Goal: Task Accomplishment & Management: Manage account settings

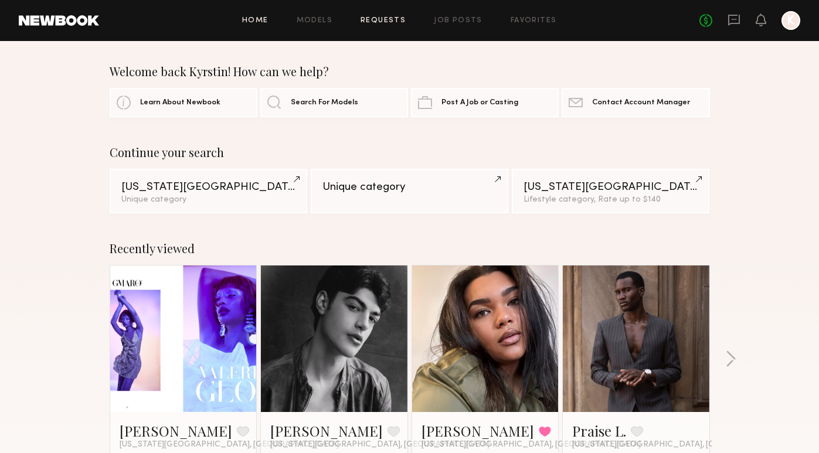
click at [391, 19] on link "Requests" at bounding box center [383, 21] width 45 height 8
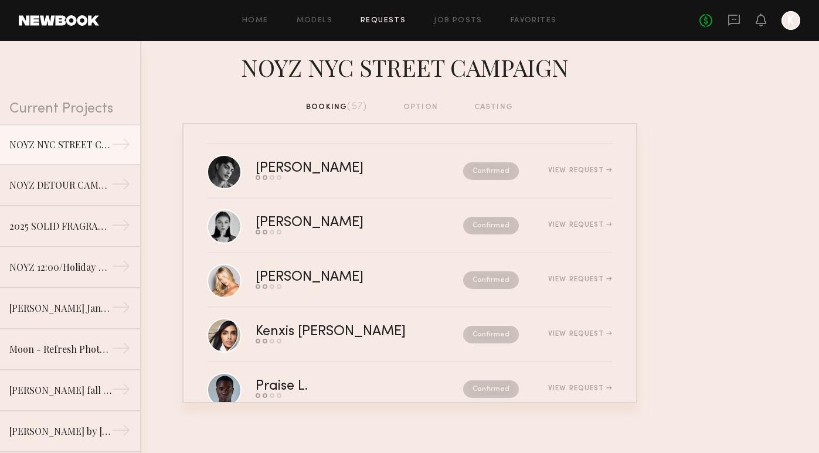
click at [326, 106] on div "booking (57) option casting" at bounding box center [409, 107] width 207 height 13
click at [266, 17] on link "Home" at bounding box center [255, 21] width 26 height 8
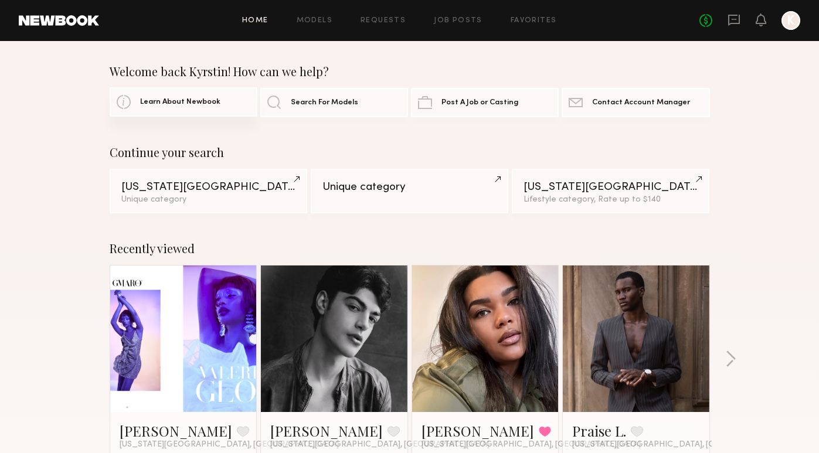
click at [185, 107] on link "Learn About Newbook" at bounding box center [184, 101] width 148 height 29
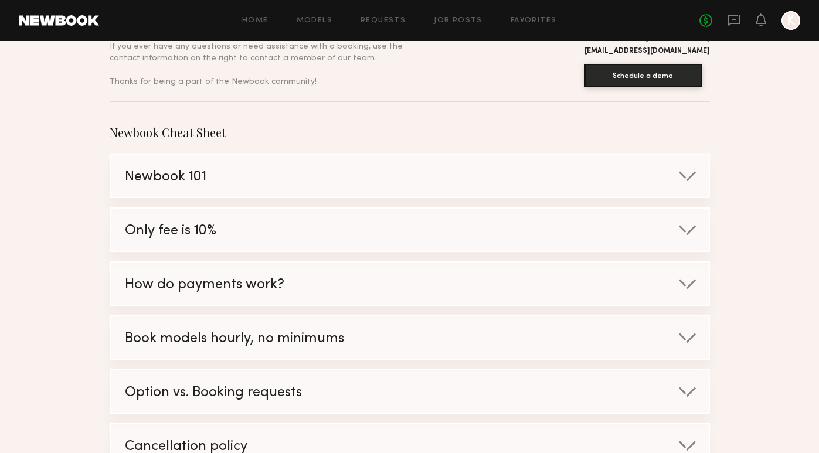
scroll to position [114, 0]
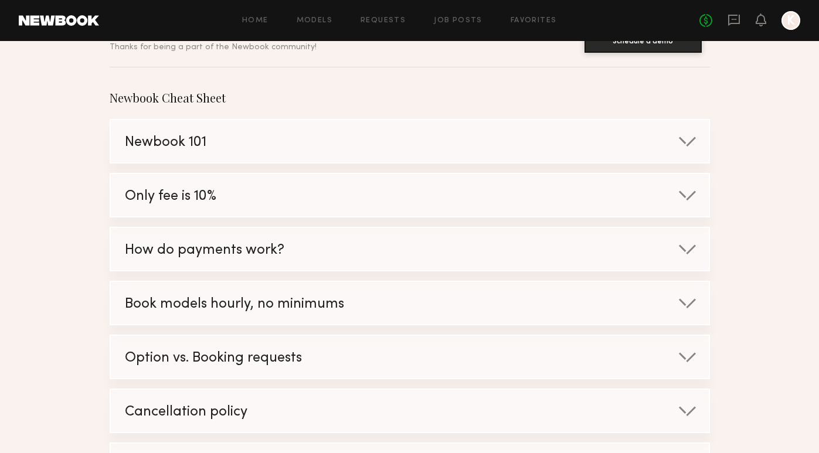
click at [259, 149] on div "Newbook 101" at bounding box center [397, 142] width 573 height 45
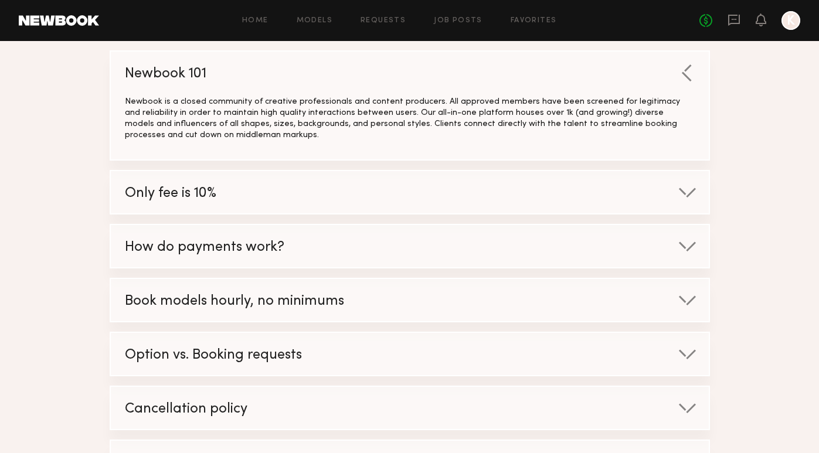
scroll to position [184, 0]
click at [289, 250] on div "How do payments work?" at bounding box center [397, 246] width 573 height 45
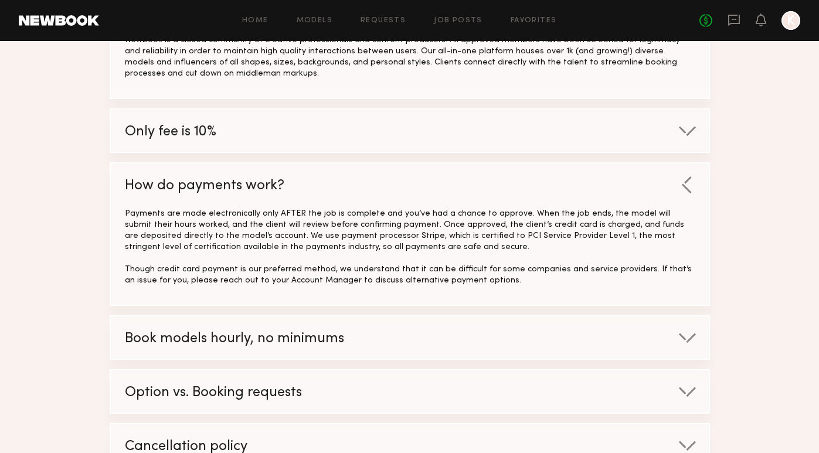
scroll to position [260, 0]
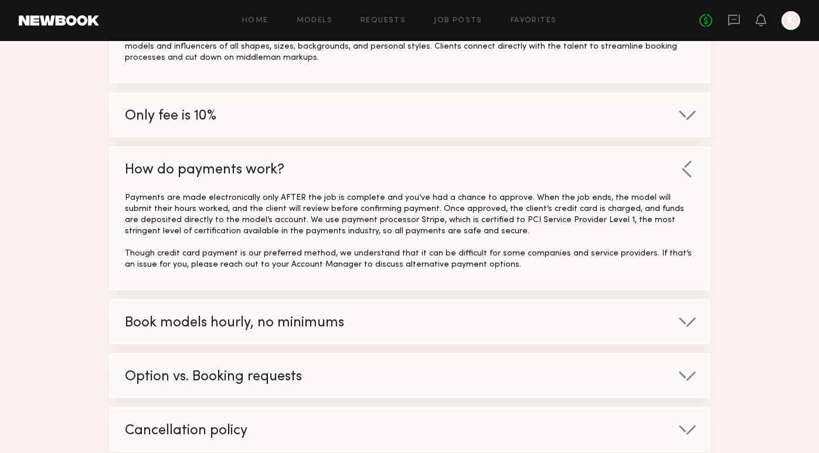
click at [385, 324] on div "Book models hourly, no minimums" at bounding box center [397, 323] width 573 height 45
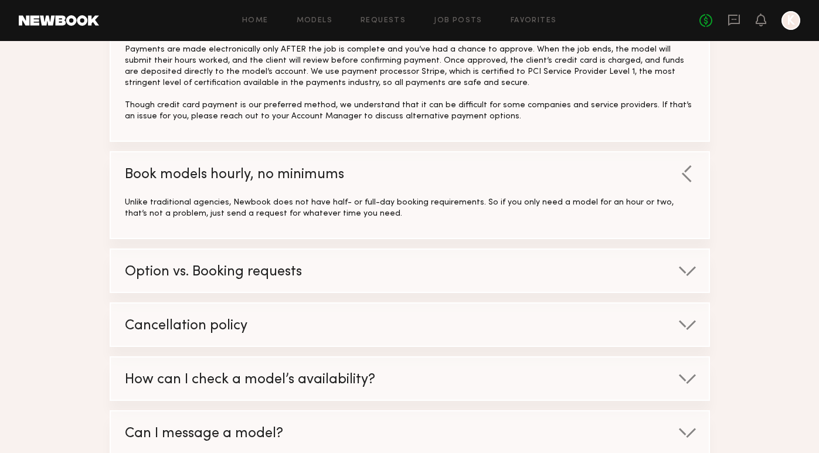
scroll to position [413, 0]
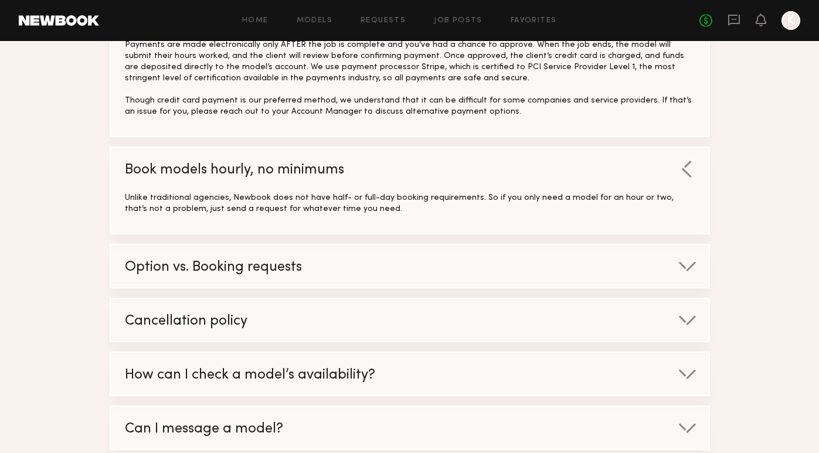
click at [348, 276] on div "Option vs. Booking requests" at bounding box center [397, 267] width 573 height 45
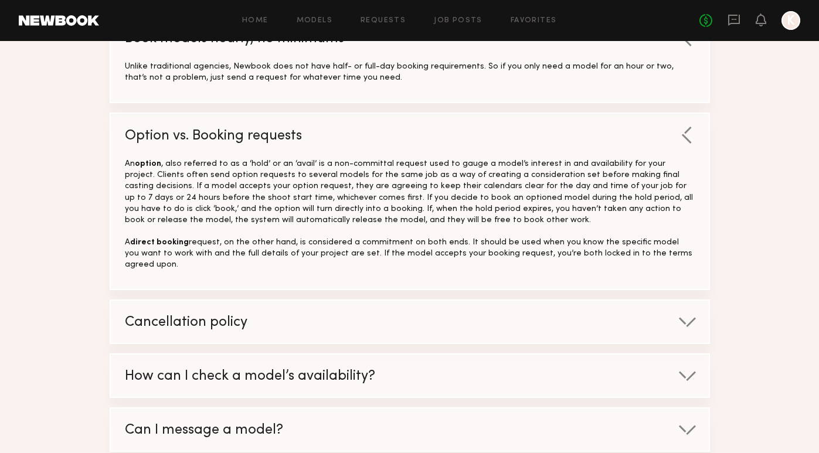
click at [326, 303] on div "Cancellation policy" at bounding box center [397, 323] width 573 height 45
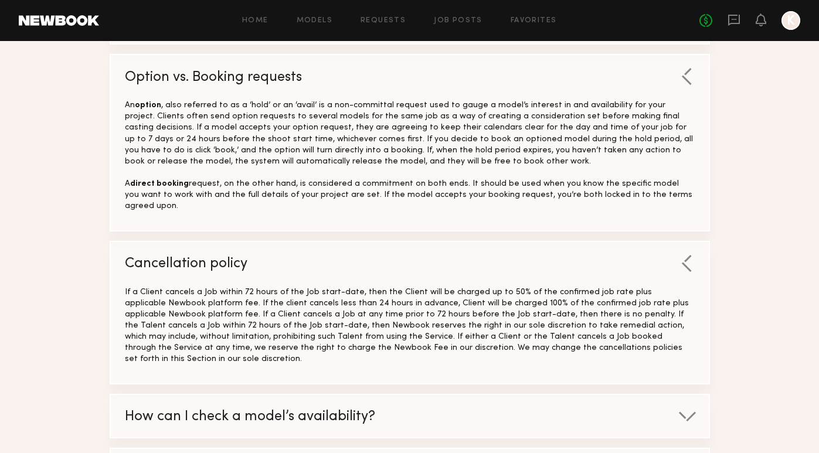
scroll to position [600, 0]
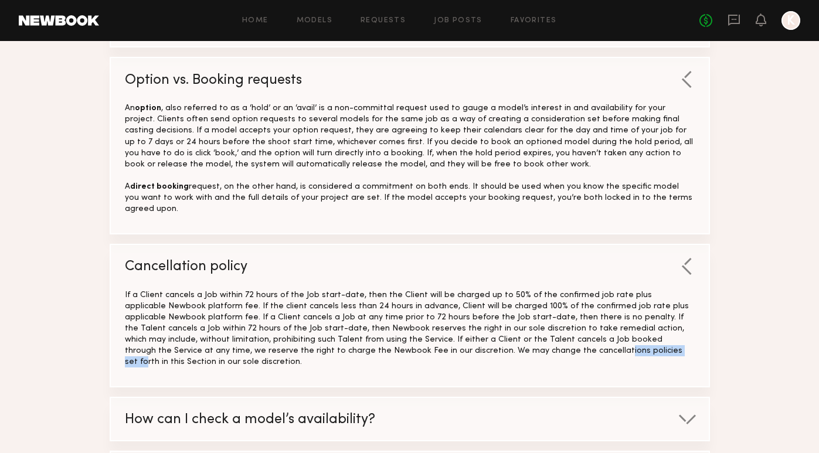
drag, startPoint x: 351, startPoint y: 332, endPoint x: 418, endPoint y: 335, distance: 66.9
click at [418, 335] on div "If a Client cancels a Job within 72 hours of the Job start-date, then the Clien…" at bounding box center [410, 329] width 570 height 78
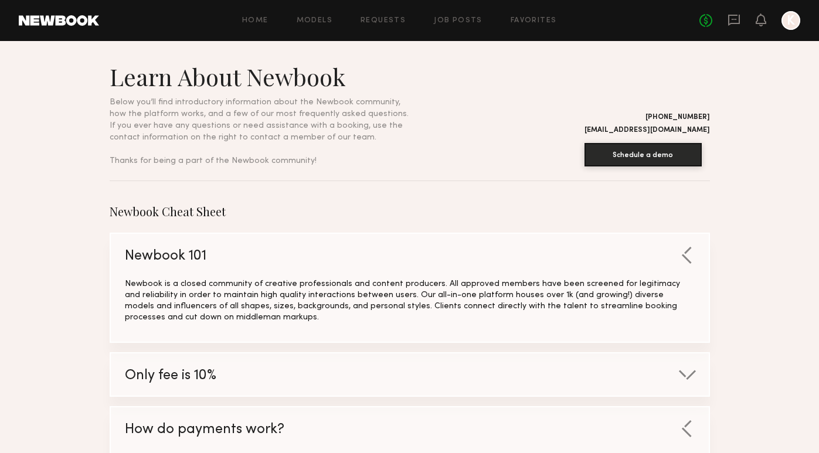
scroll to position [0, 0]
click at [379, 20] on link "Requests" at bounding box center [383, 21] width 45 height 8
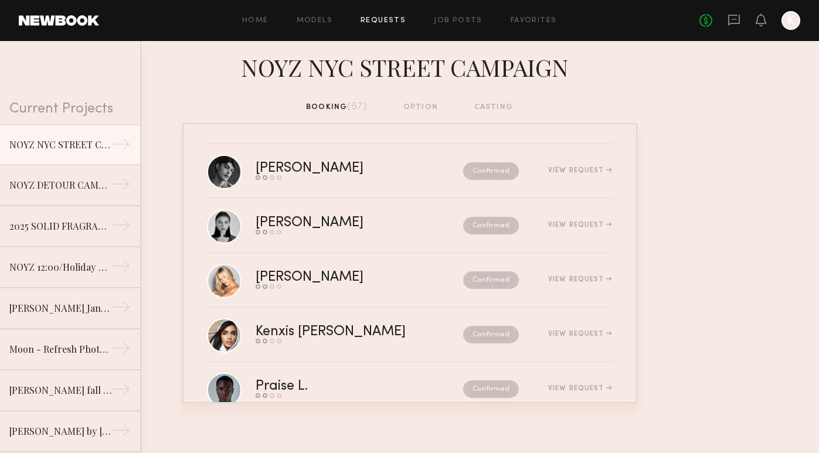
click at [762, 146] on nb-requests-list-container "[PERSON_NAME] Send request Model response Review hours worked Pay model Confirm…" at bounding box center [409, 263] width 819 height 280
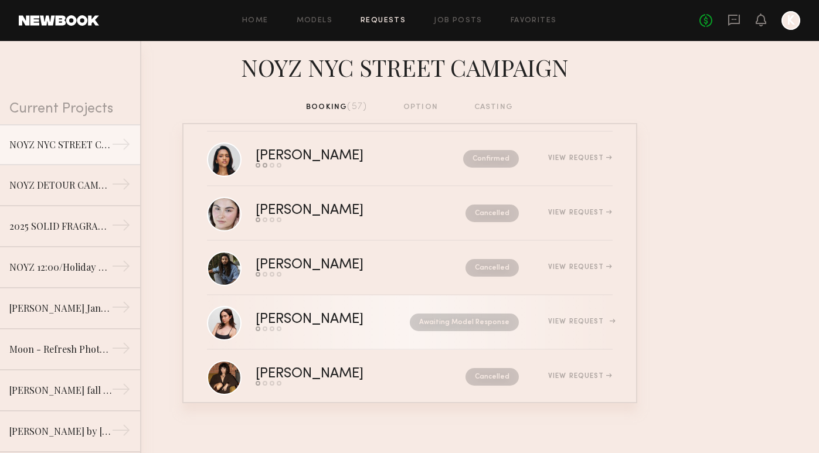
scroll to position [1484, 0]
click at [384, 332] on link "[PERSON_NAME] Send request Model response Review hours worked Pay model Awaitin…" at bounding box center [410, 323] width 406 height 55
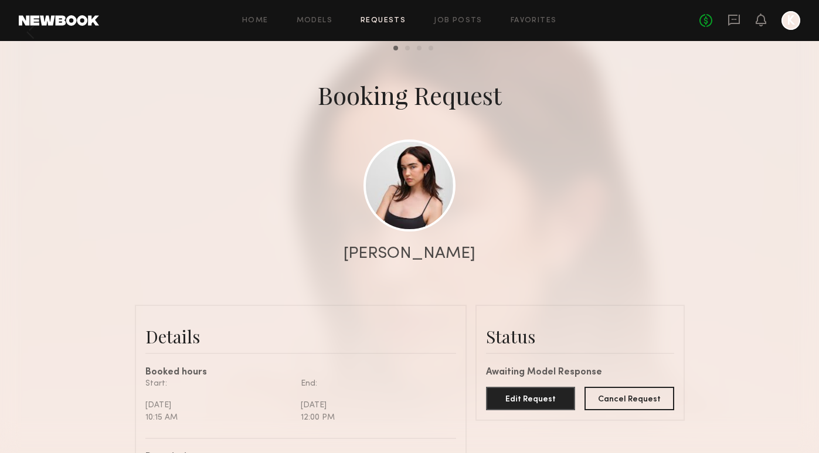
scroll to position [255, 0]
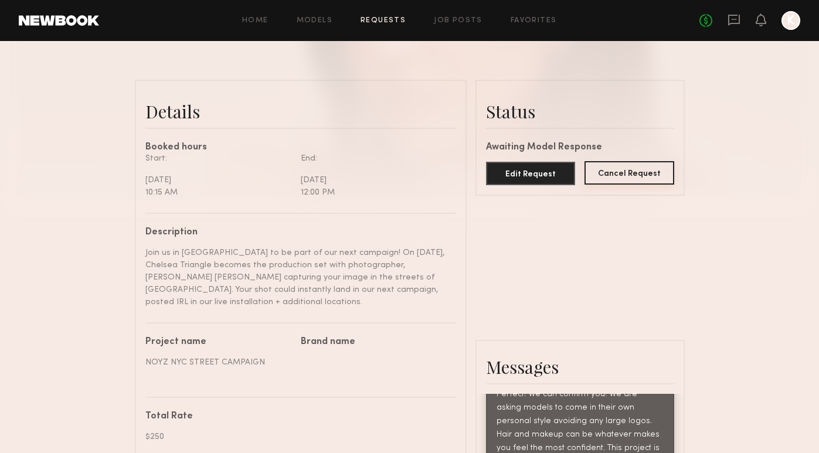
click at [634, 172] on button "Cancel Request" at bounding box center [630, 172] width 90 height 23
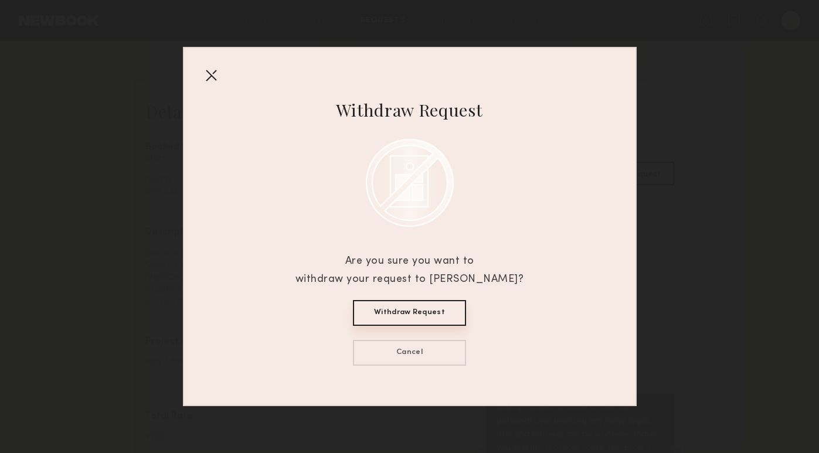
click at [396, 322] on button "Withdraw Request" at bounding box center [409, 313] width 113 height 26
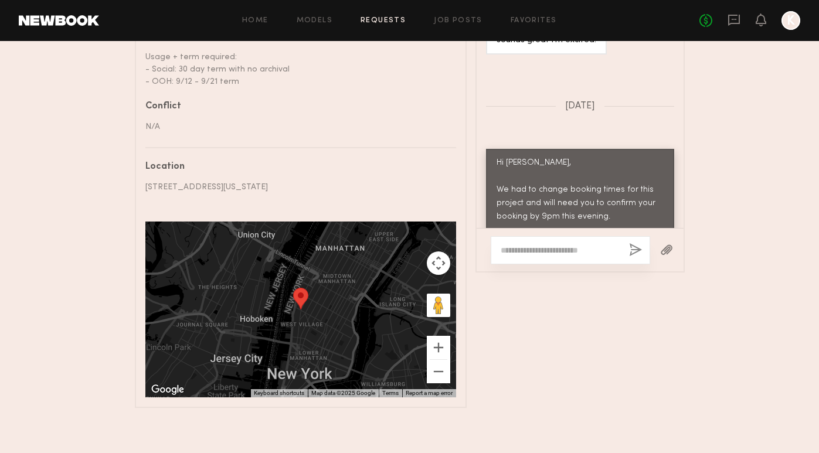
scroll to position [732, 0]
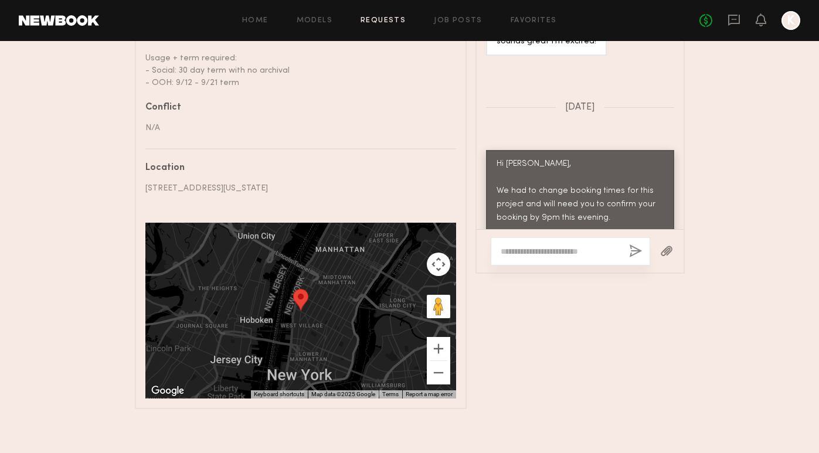
click at [623, 280] on div "Messages Keep direct messages professional and related only to paid job opportu…" at bounding box center [580, 136] width 209 height 546
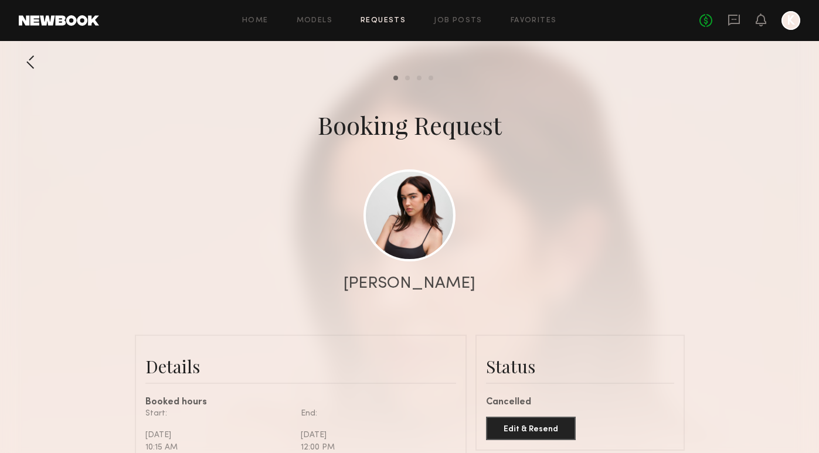
scroll to position [0, 0]
click at [732, 24] on icon at bounding box center [734, 20] width 12 height 11
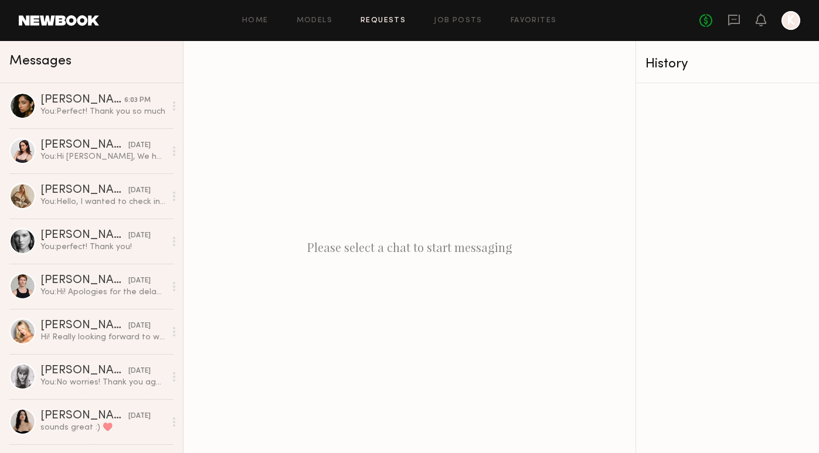
click at [371, 21] on link "Requests" at bounding box center [383, 21] width 45 height 8
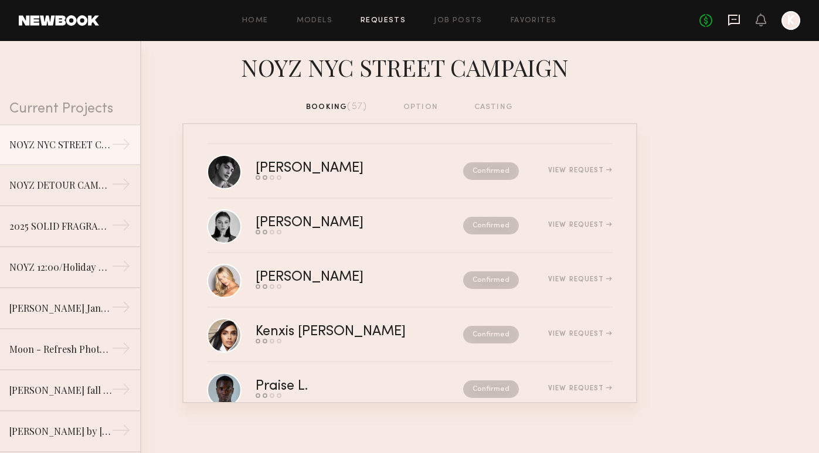
click at [735, 23] on icon at bounding box center [734, 20] width 12 height 11
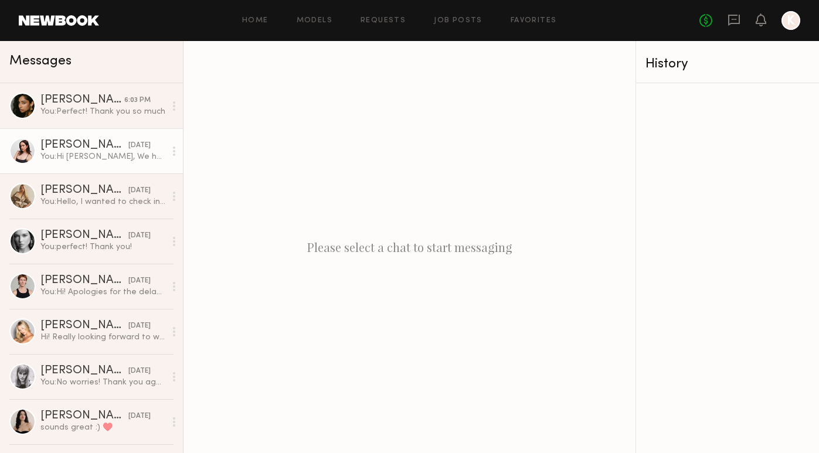
click at [76, 161] on div "You: Hi [PERSON_NAME], We had to change booking times for this project and will…" at bounding box center [102, 156] width 125 height 11
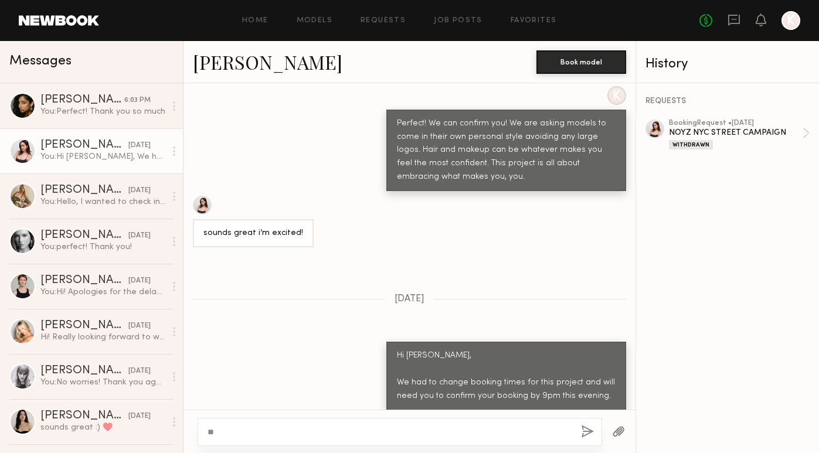
type textarea "*"
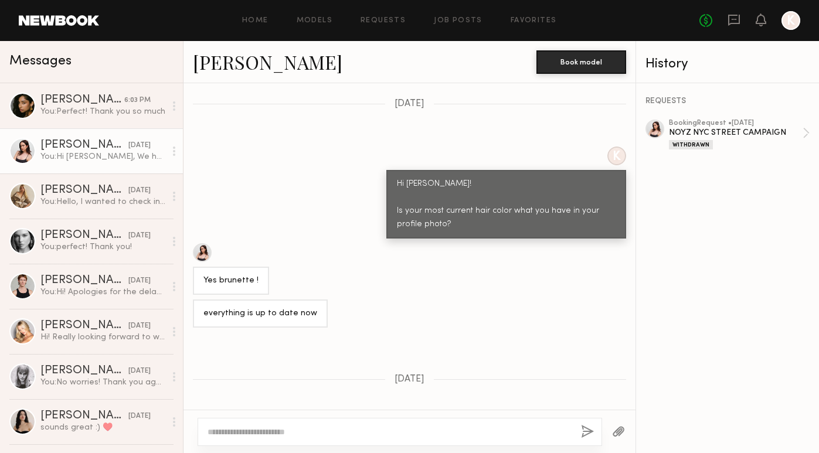
scroll to position [694, 0]
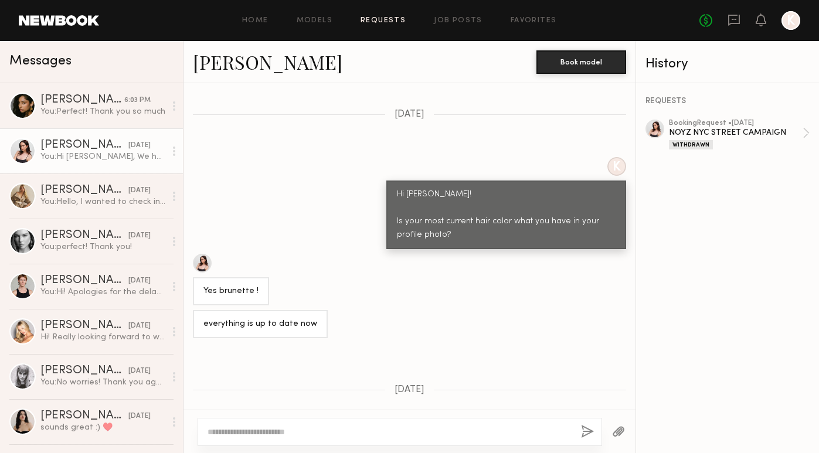
click at [378, 19] on link "Requests" at bounding box center [383, 21] width 45 height 8
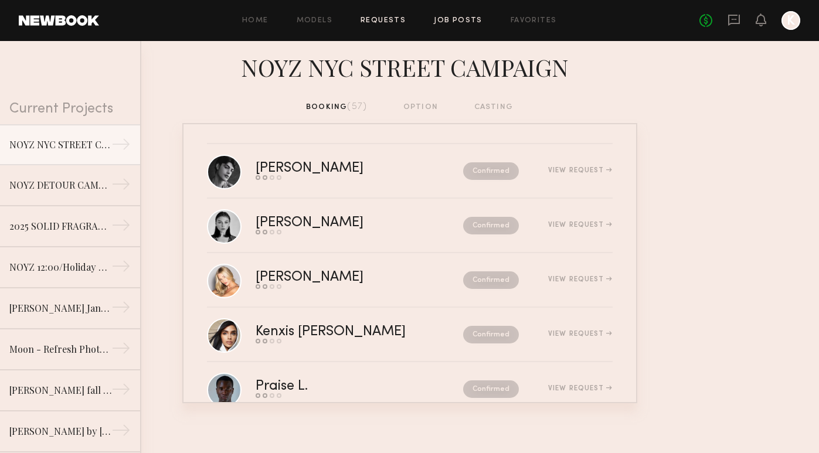
click at [465, 22] on link "Job Posts" at bounding box center [458, 21] width 49 height 8
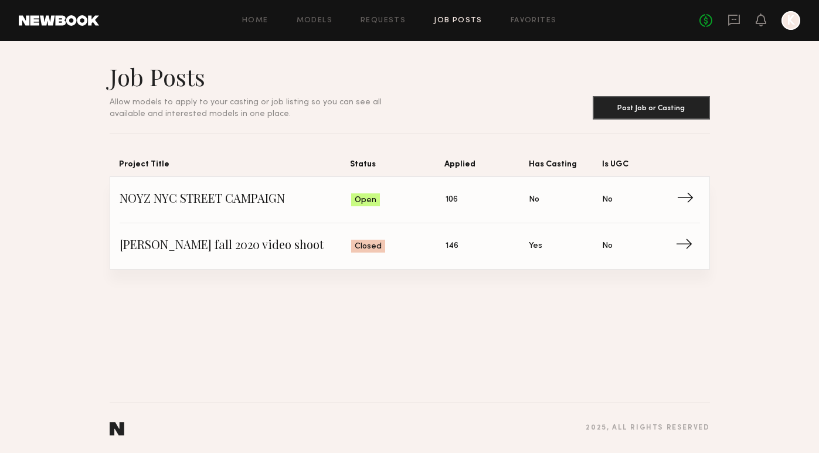
click at [417, 193] on span "Status: Open" at bounding box center [398, 200] width 94 height 18
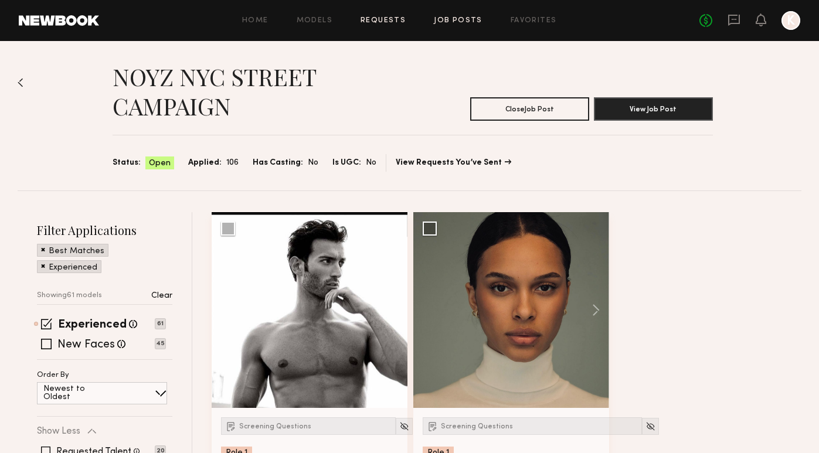
click at [389, 23] on link "Requests" at bounding box center [383, 21] width 45 height 8
